Goal: Information Seeking & Learning: Check status

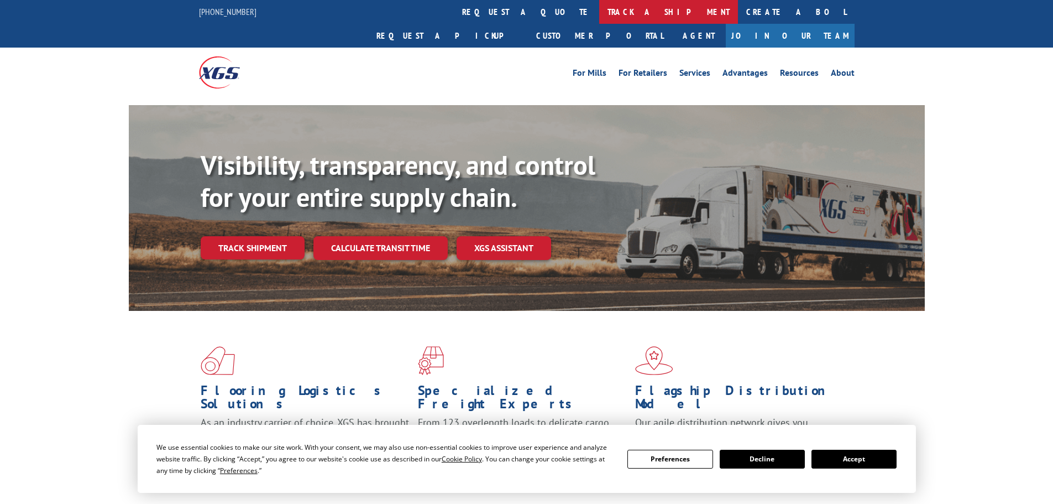
click at [599, 10] on link "track a shipment" at bounding box center [668, 12] width 139 height 24
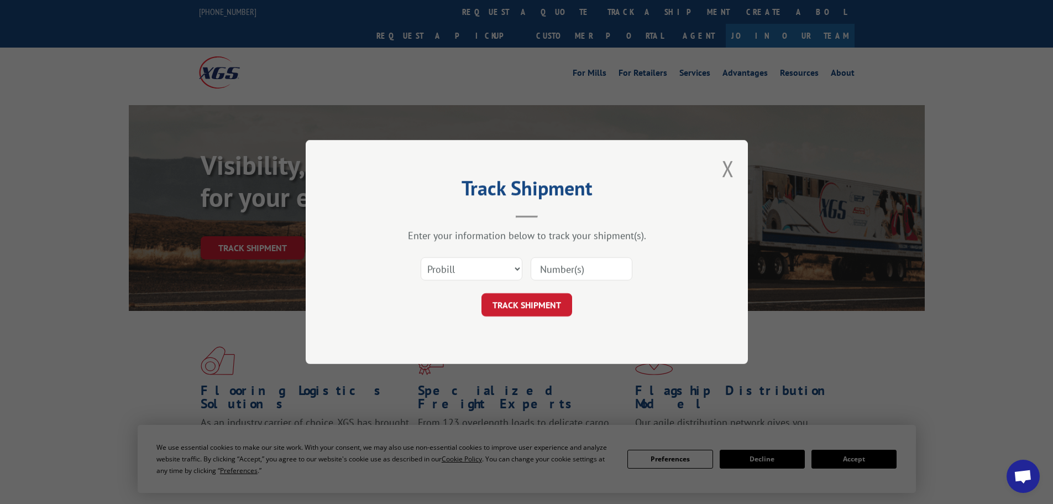
click at [573, 264] on input at bounding box center [582, 268] width 102 height 23
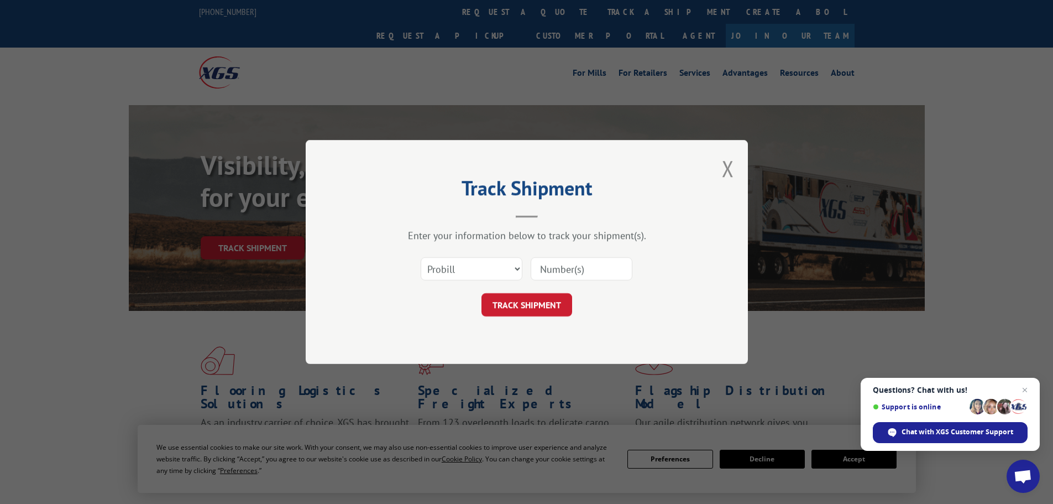
paste input "17232672"
type input "17232672"
click button "TRACK SHIPMENT" at bounding box center [527, 304] width 91 height 23
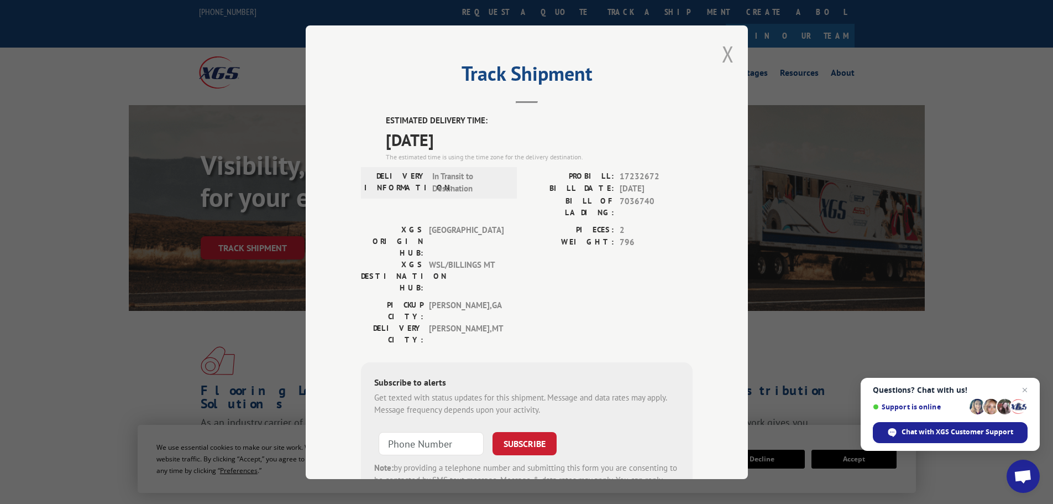
click at [727, 59] on button "Close modal" at bounding box center [728, 53] width 12 height 29
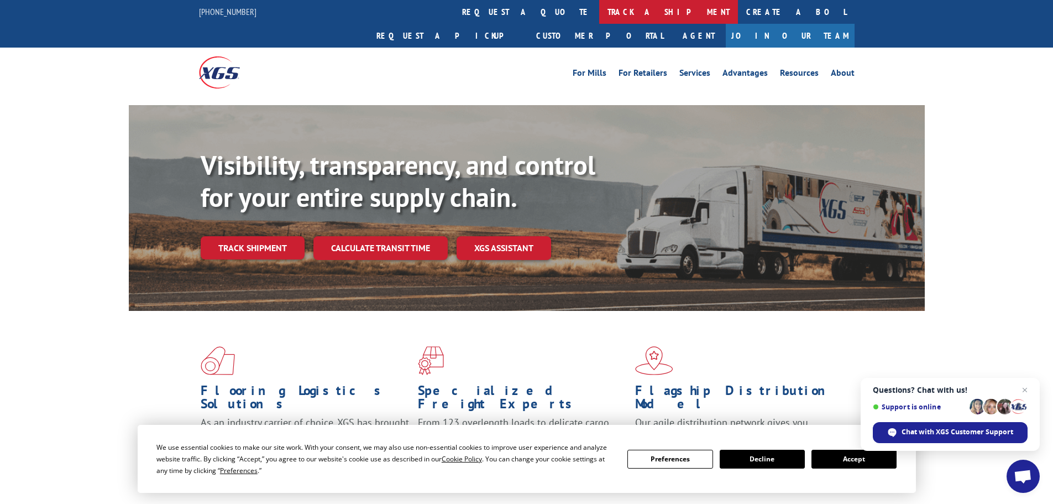
click at [599, 9] on link "track a shipment" at bounding box center [668, 12] width 139 height 24
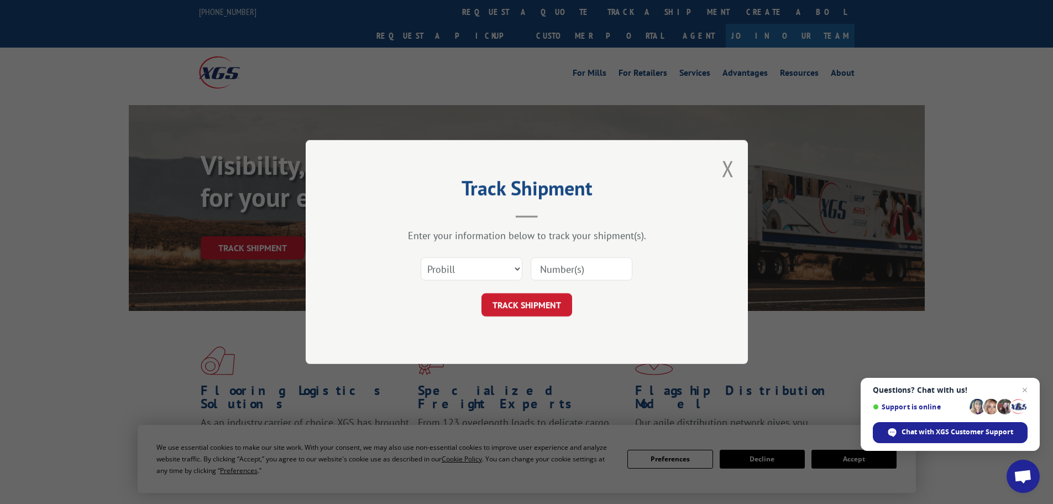
click at [561, 268] on input at bounding box center [582, 268] width 102 height 23
paste input "17233289"
type input "17233289"
click button "TRACK SHIPMENT" at bounding box center [527, 304] width 91 height 23
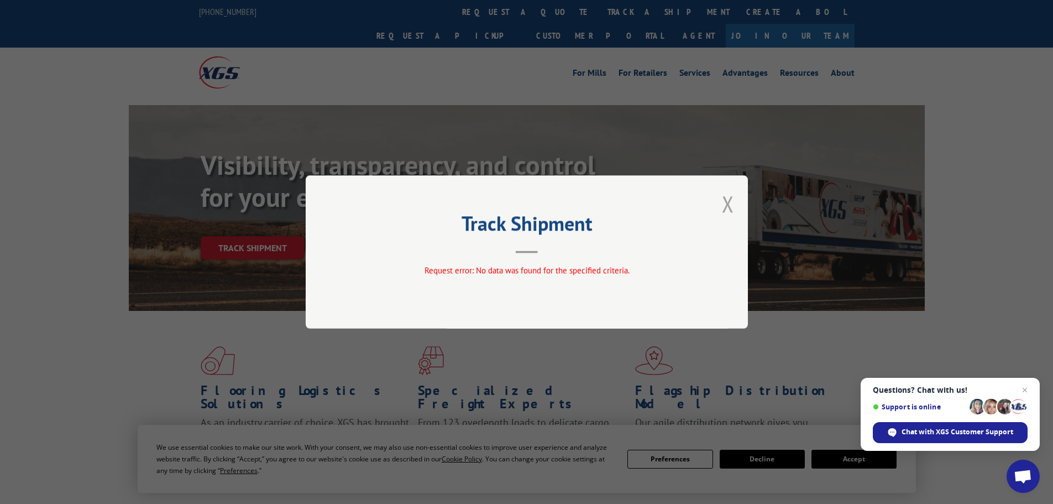
click at [729, 206] on button "Close modal" at bounding box center [728, 203] width 12 height 29
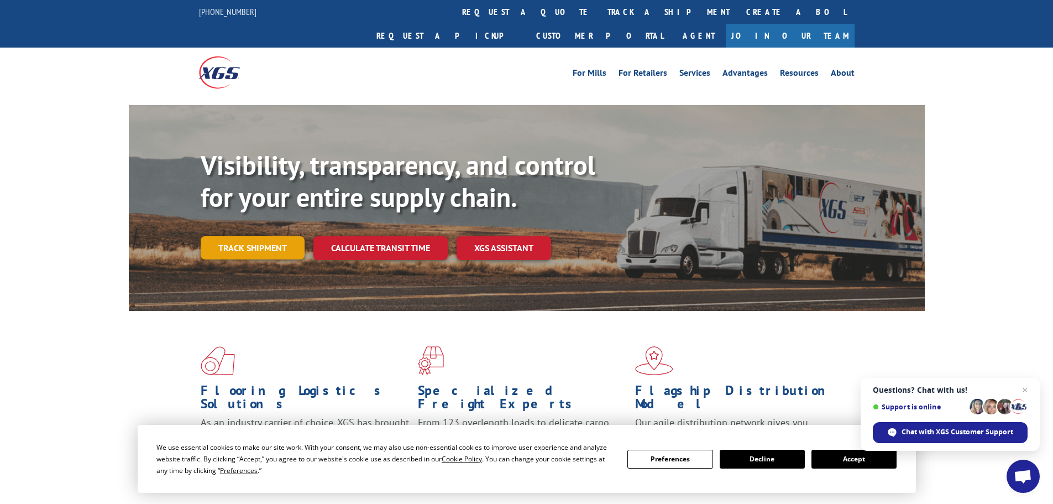
click at [259, 236] on link "Track shipment" at bounding box center [253, 247] width 104 height 23
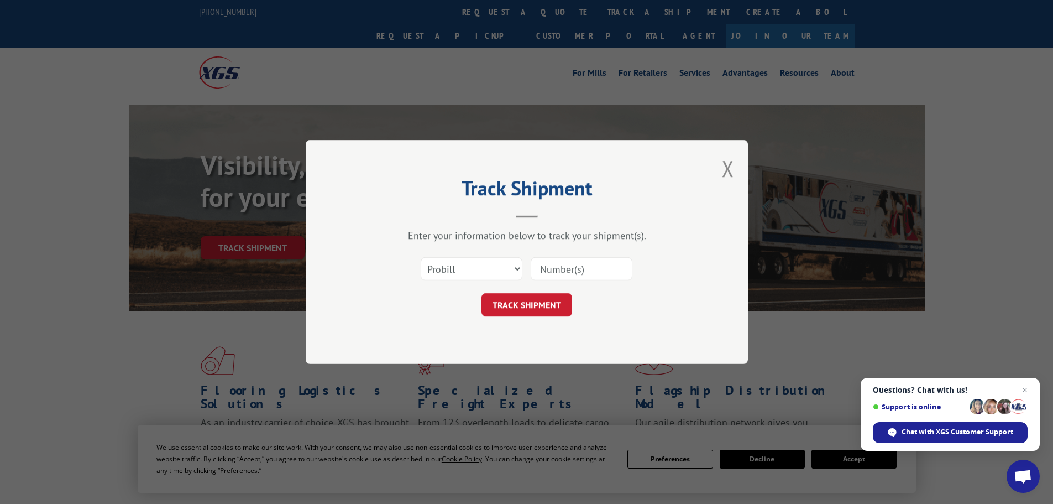
click at [573, 271] on input at bounding box center [582, 268] width 102 height 23
paste input "17233289"
type input "17233289"
click button "TRACK SHIPMENT" at bounding box center [527, 304] width 91 height 23
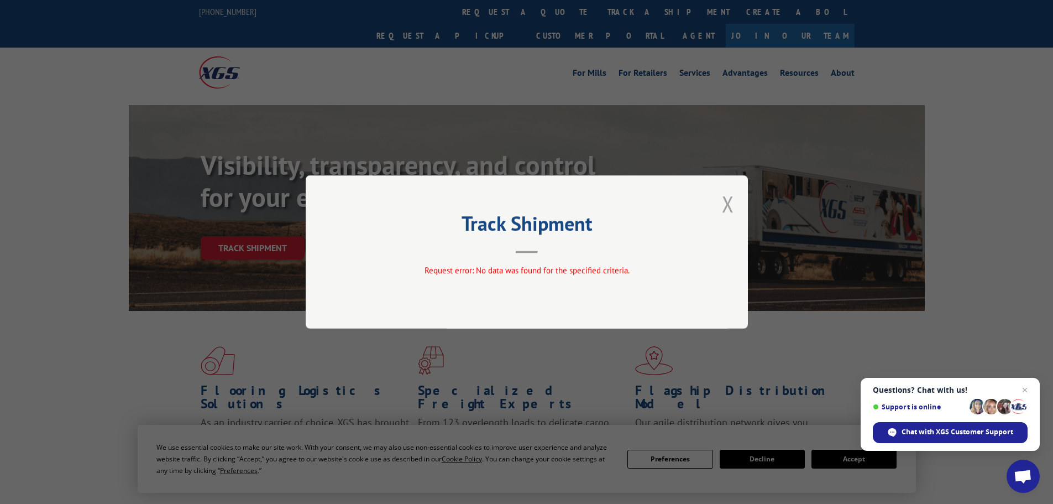
click at [728, 203] on button "Close modal" at bounding box center [728, 203] width 12 height 29
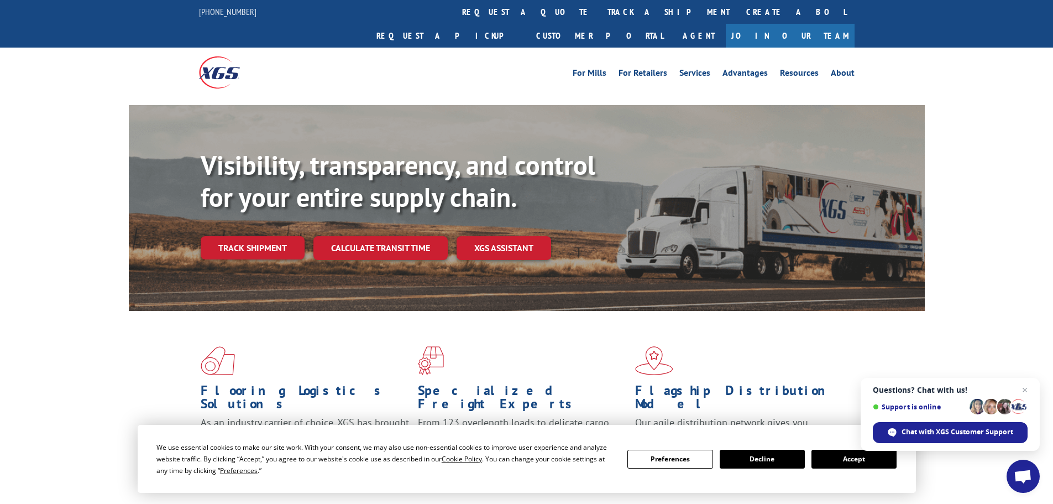
click at [842, 458] on button "Accept" at bounding box center [854, 459] width 85 height 19
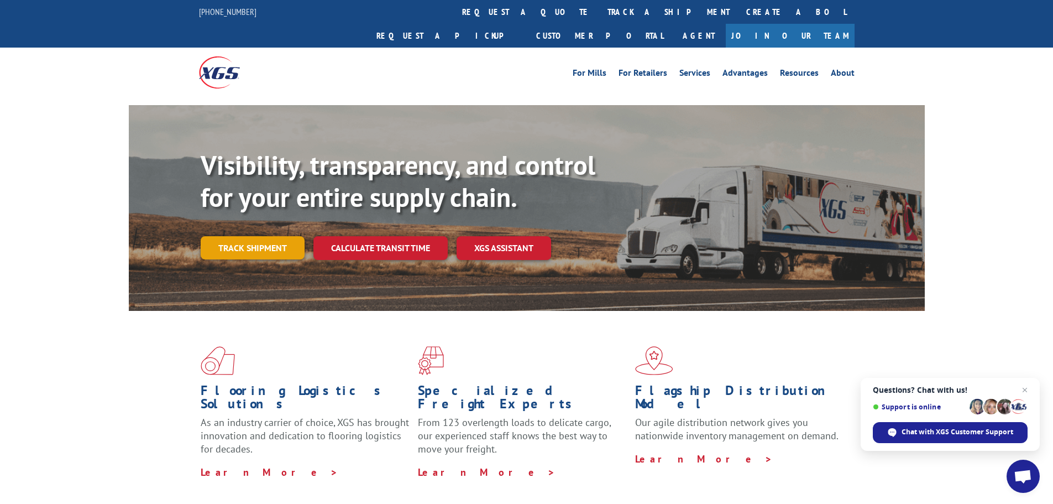
click at [249, 236] on link "Track shipment" at bounding box center [253, 247] width 104 height 23
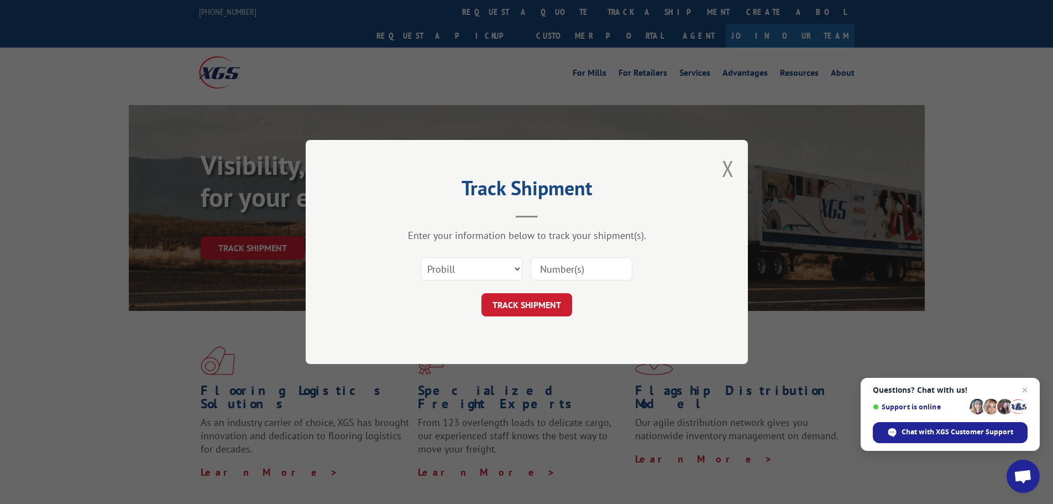
click at [583, 268] on input at bounding box center [582, 268] width 102 height 23
paste input "17233289"
type input "17233289"
click button "TRACK SHIPMENT" at bounding box center [527, 304] width 91 height 23
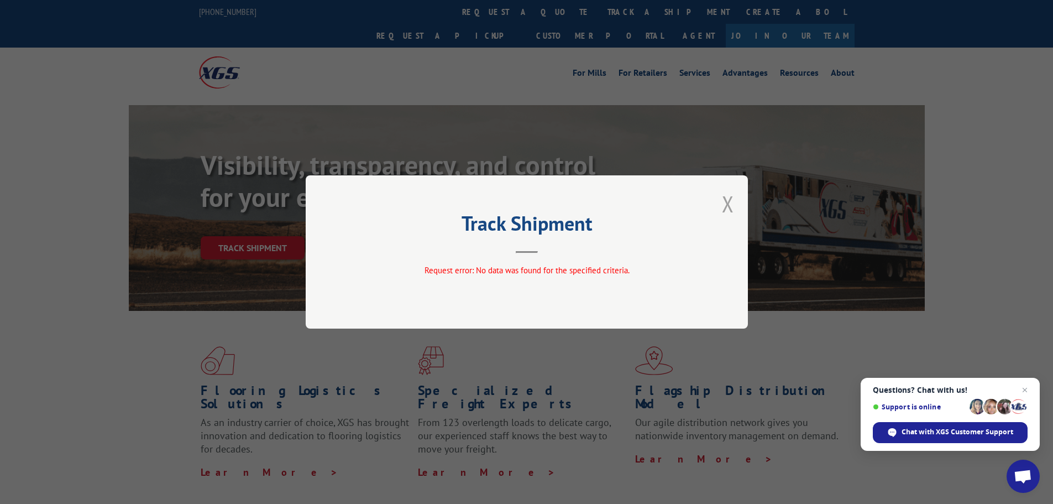
click at [728, 202] on button "Close modal" at bounding box center [728, 203] width 12 height 29
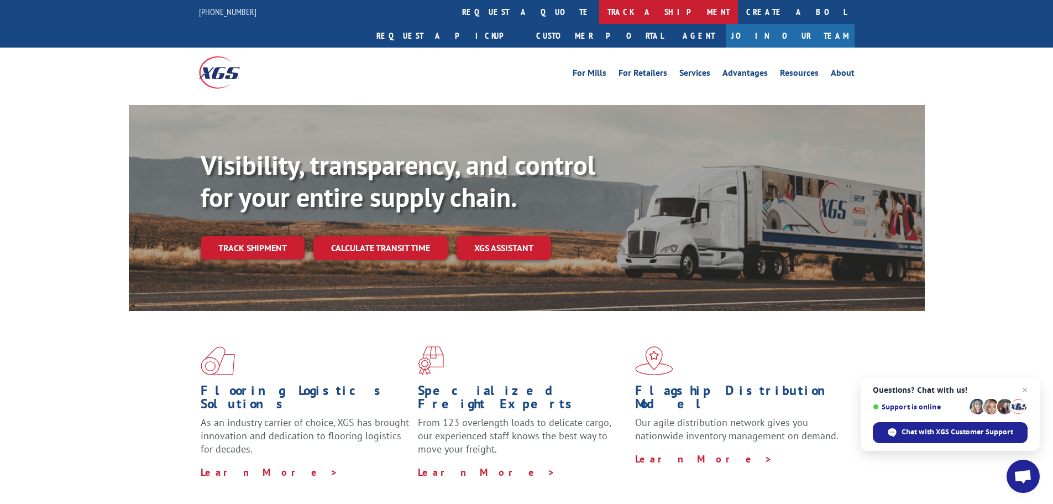
click at [599, 6] on link "track a shipment" at bounding box center [668, 12] width 139 height 24
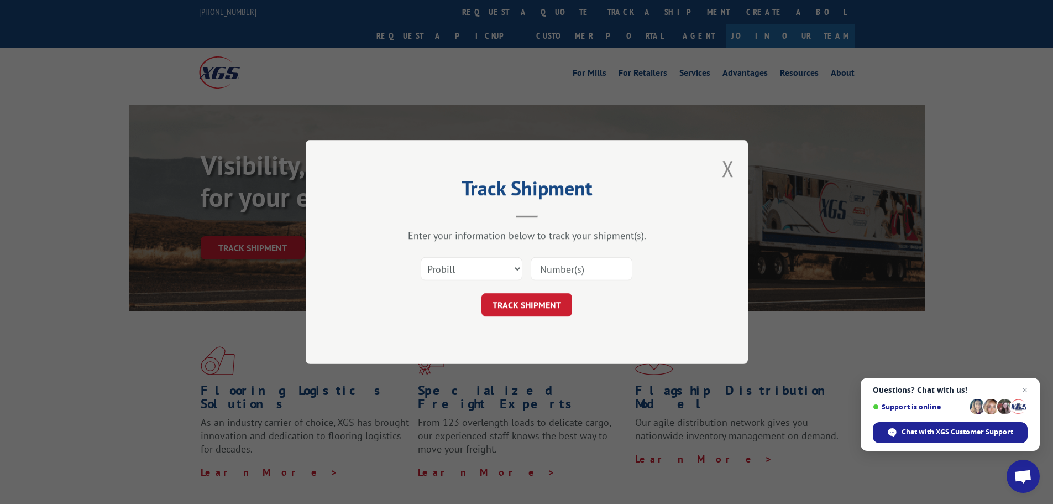
click at [547, 267] on input at bounding box center [582, 268] width 102 height 23
paste input "17233289"
type input "17233289"
click at [550, 301] on button "TRACK SHIPMENT" at bounding box center [527, 304] width 91 height 23
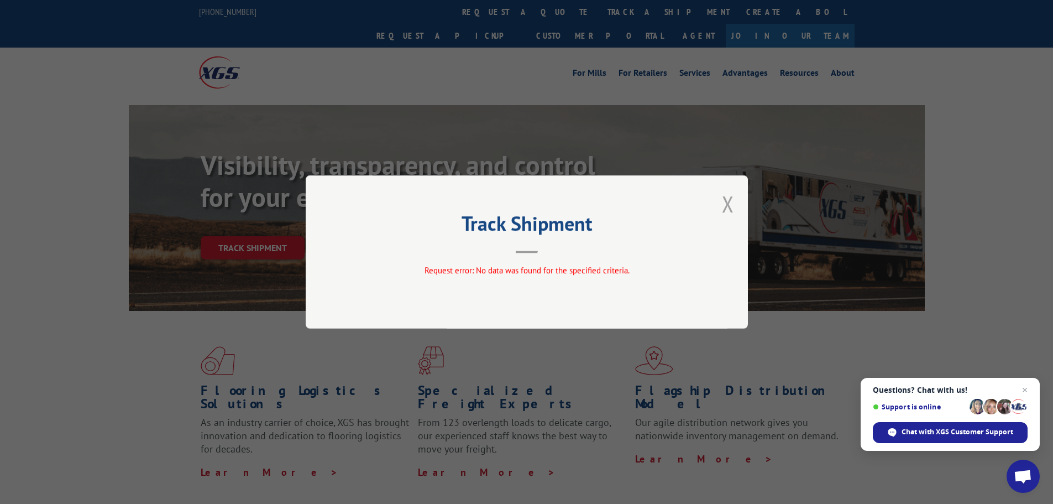
click at [722, 205] on button "Close modal" at bounding box center [728, 203] width 12 height 29
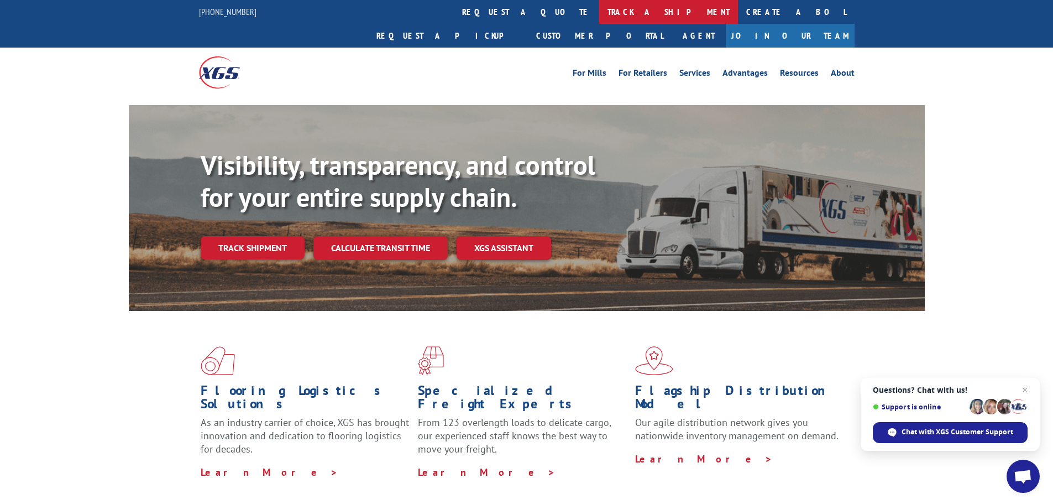
click at [599, 8] on link "track a shipment" at bounding box center [668, 12] width 139 height 24
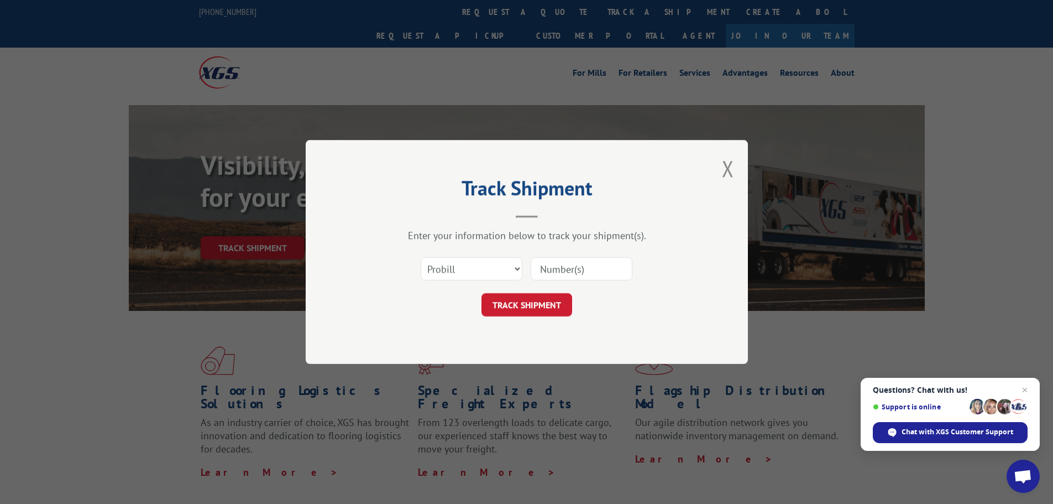
click at [567, 268] on input at bounding box center [582, 268] width 102 height 23
paste input "17233289"
type input "17233289"
click button "TRACK SHIPMENT" at bounding box center [527, 304] width 91 height 23
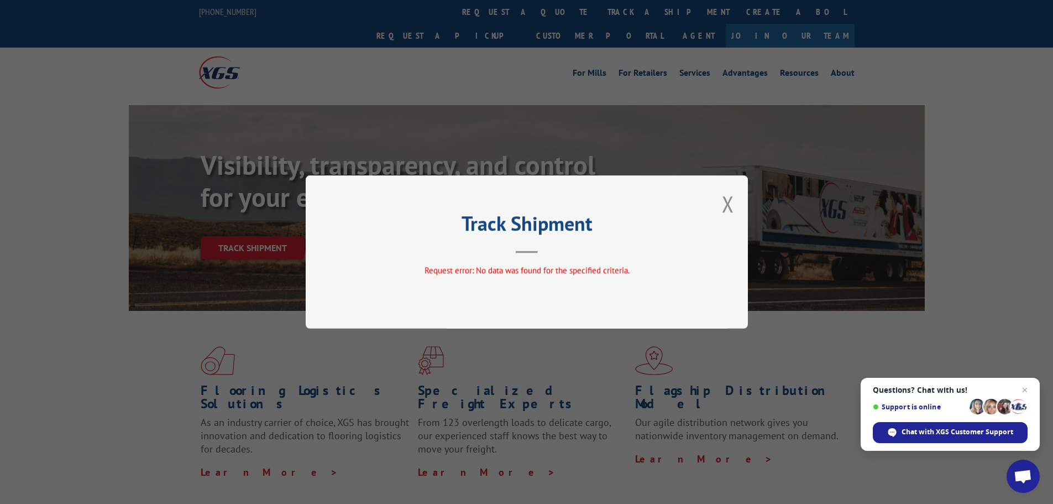
click at [728, 206] on button "Close modal" at bounding box center [728, 203] width 12 height 29
